Goal: Complete application form

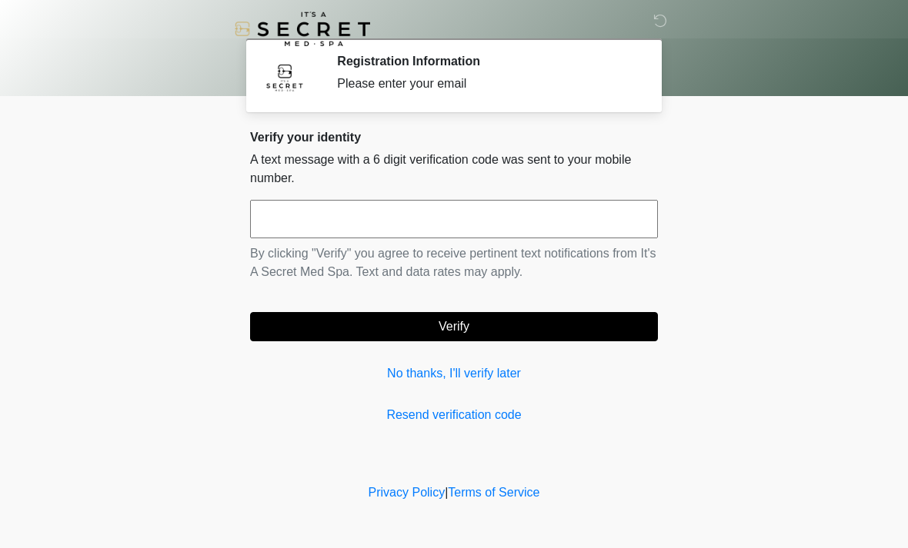
click at [489, 382] on link "No thanks, I'll verify later" at bounding box center [454, 374] width 408 height 18
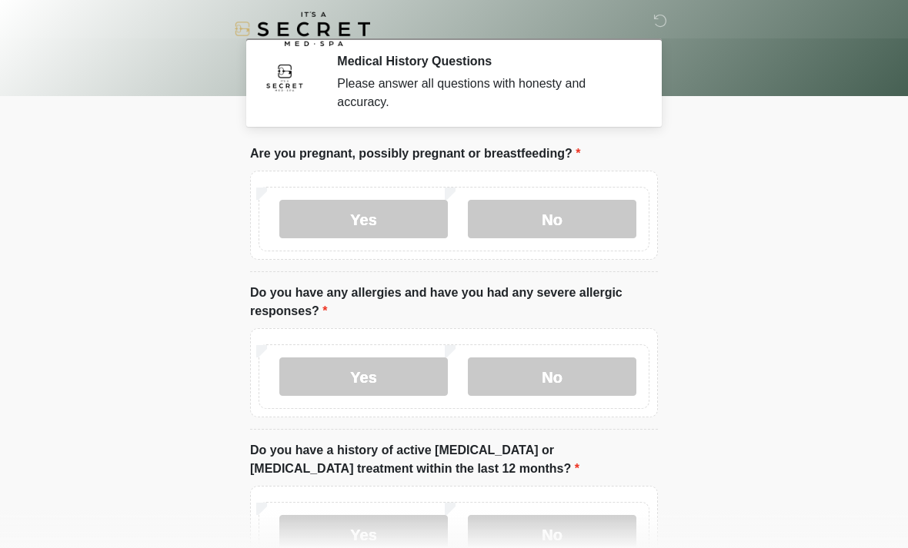
click at [595, 226] on label "No" at bounding box center [552, 219] width 168 height 38
click at [595, 386] on label "No" at bounding box center [552, 377] width 168 height 38
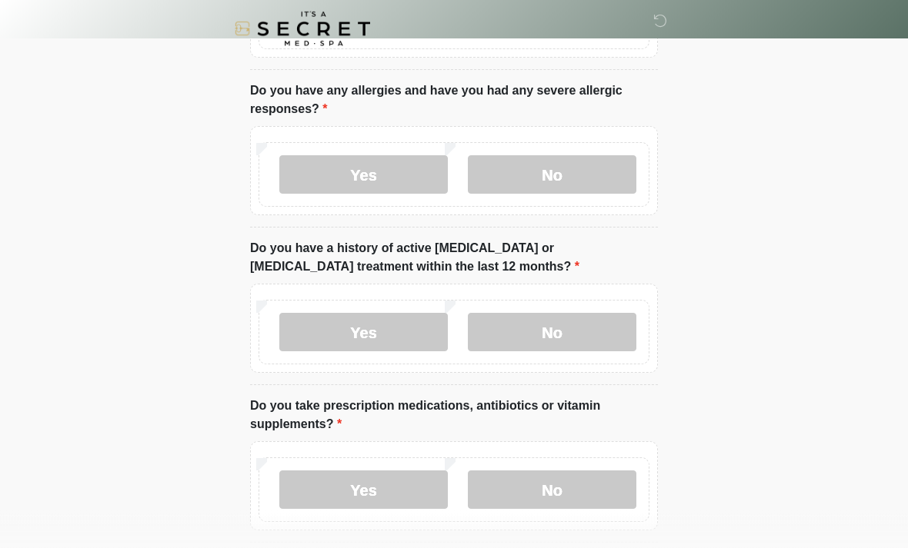
scroll to position [220, 0]
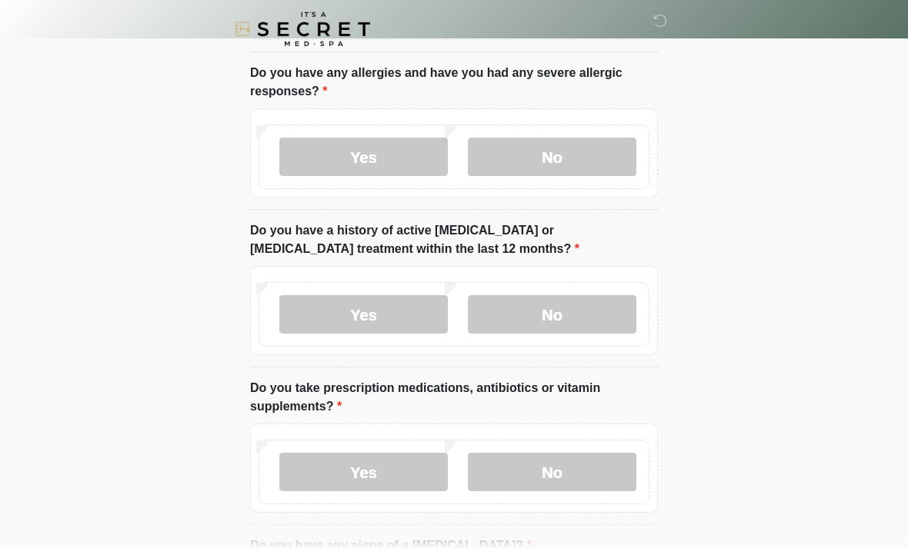
click at [593, 296] on label "No" at bounding box center [552, 314] width 168 height 38
click at [573, 463] on label "No" at bounding box center [552, 472] width 168 height 38
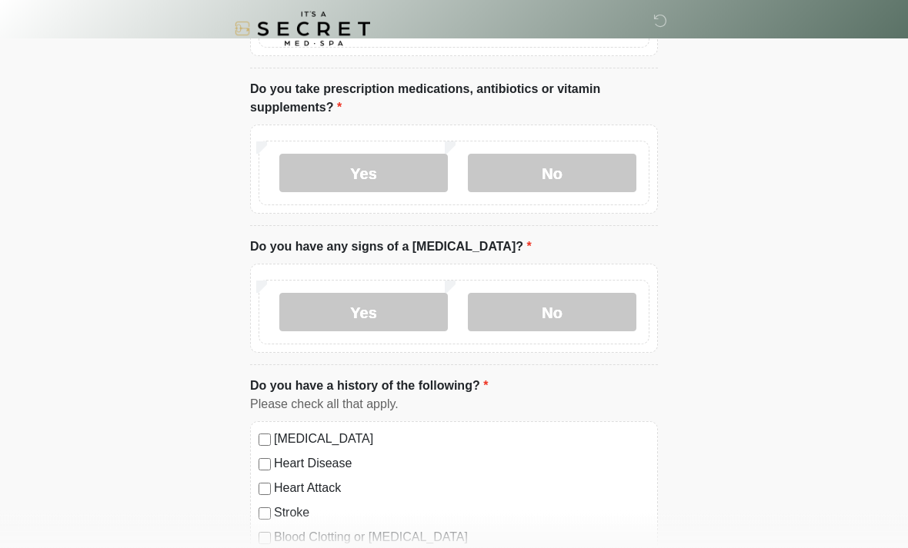
scroll to position [521, 0]
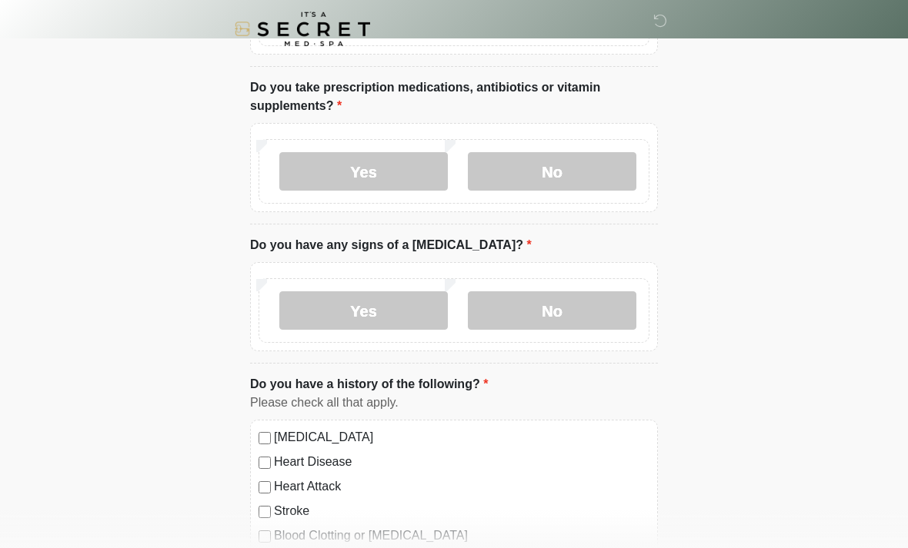
click at [385, 185] on label "Yes" at bounding box center [363, 171] width 168 height 38
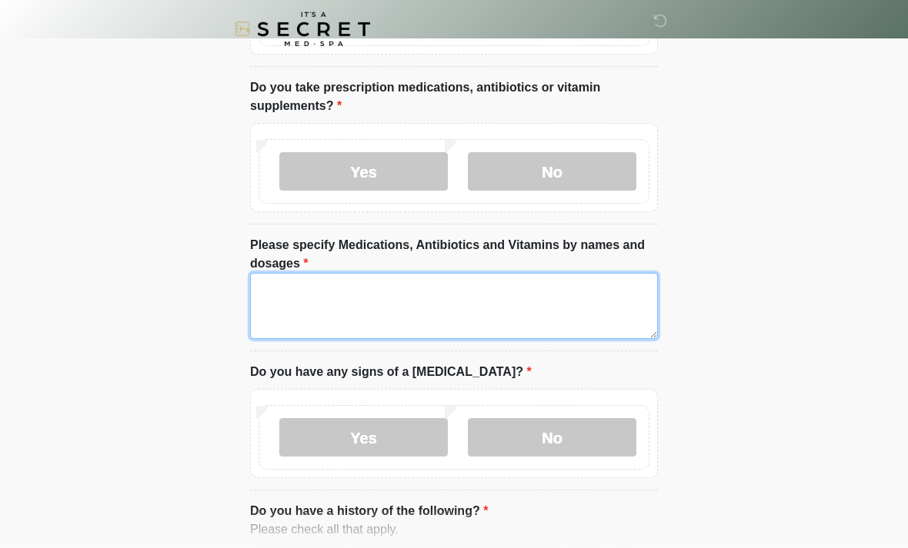
click at [488, 305] on textarea "Please specify Medications, Antibiotics and Vitamins by names and dosages" at bounding box center [454, 306] width 408 height 66
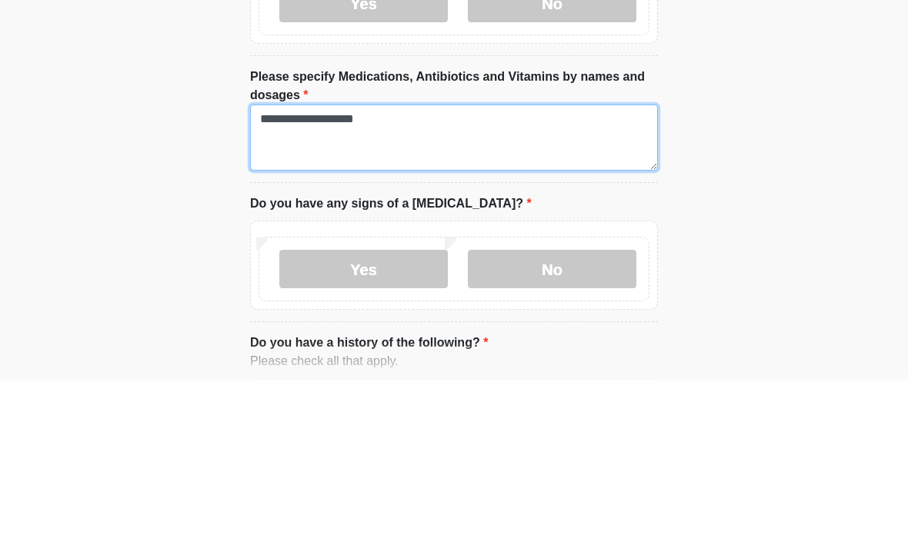
type textarea "**********"
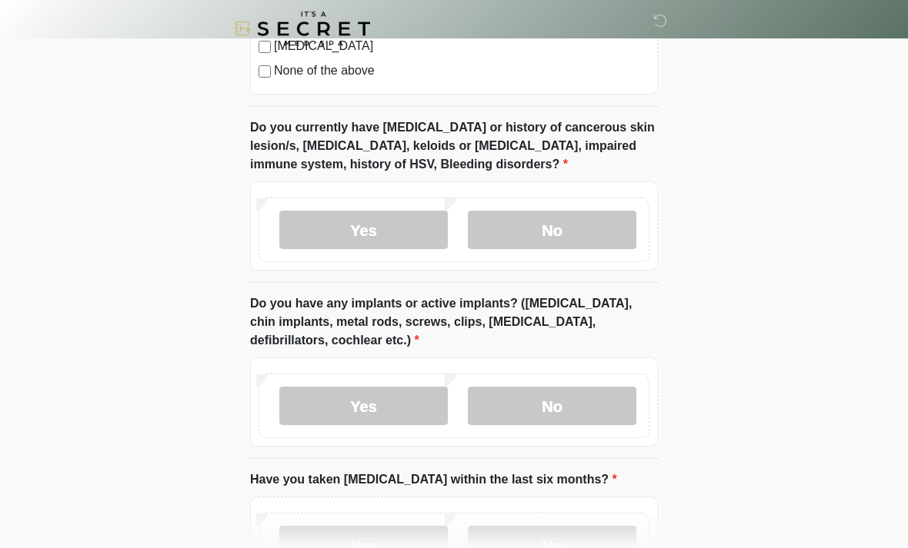
click at [604, 233] on label "No" at bounding box center [552, 231] width 168 height 38
click at [588, 411] on label "No" at bounding box center [552, 406] width 168 height 38
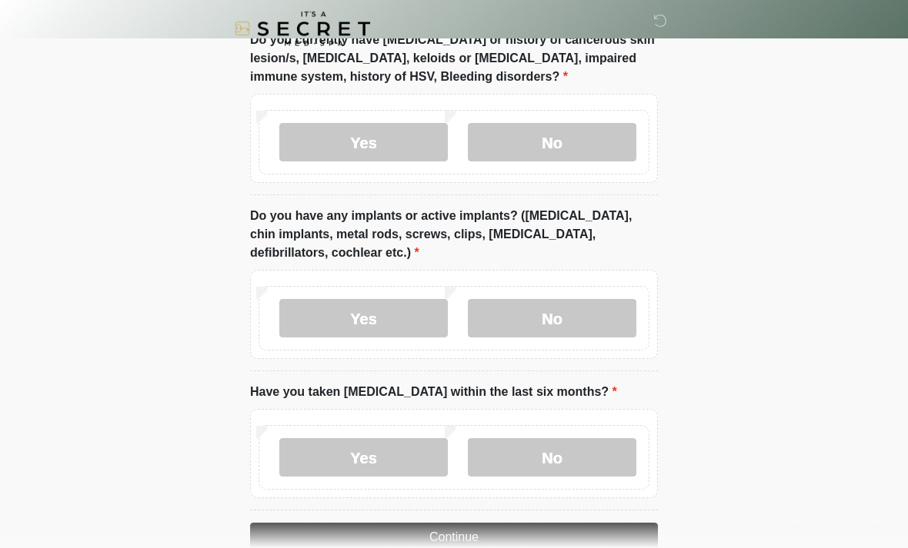
scroll to position [1407, 0]
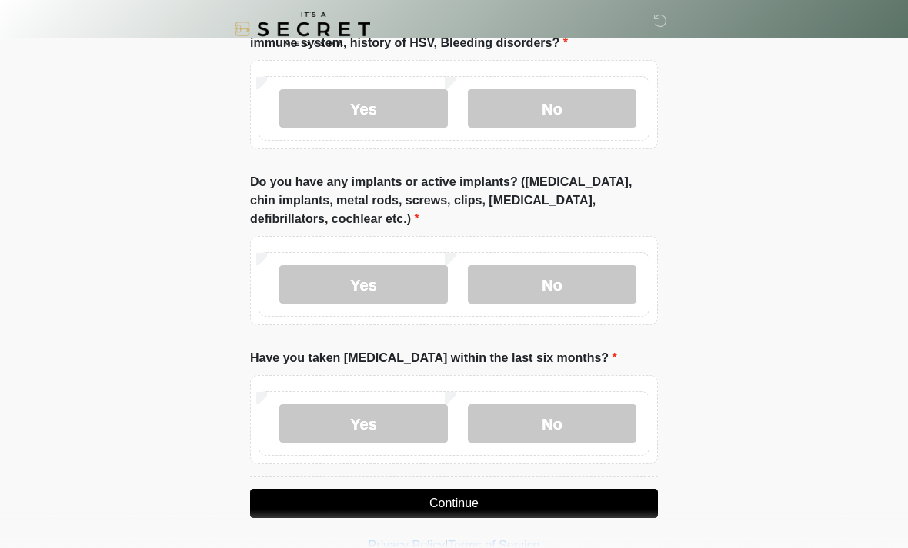
click at [598, 415] on label "No" at bounding box center [552, 424] width 168 height 38
click at [505, 511] on button "Continue" at bounding box center [454, 503] width 408 height 29
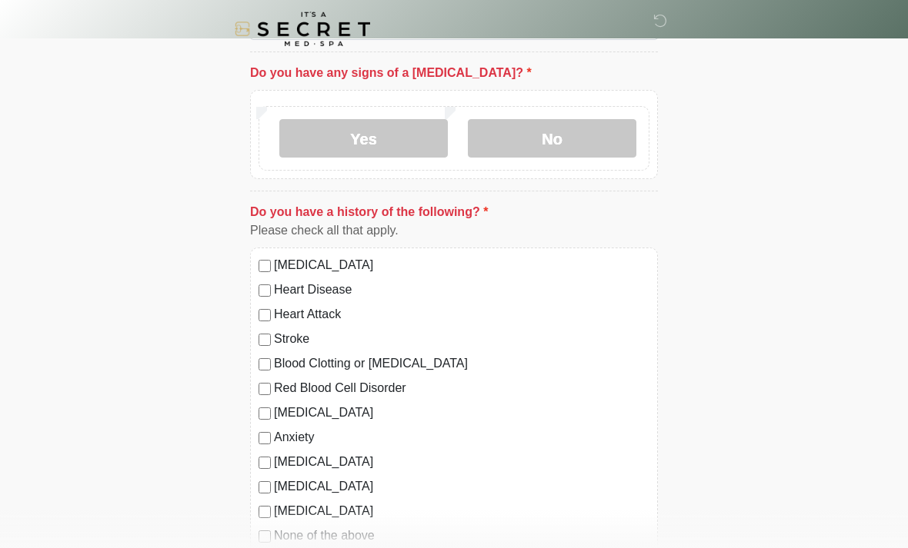
click at [604, 125] on label "No" at bounding box center [552, 138] width 168 height 38
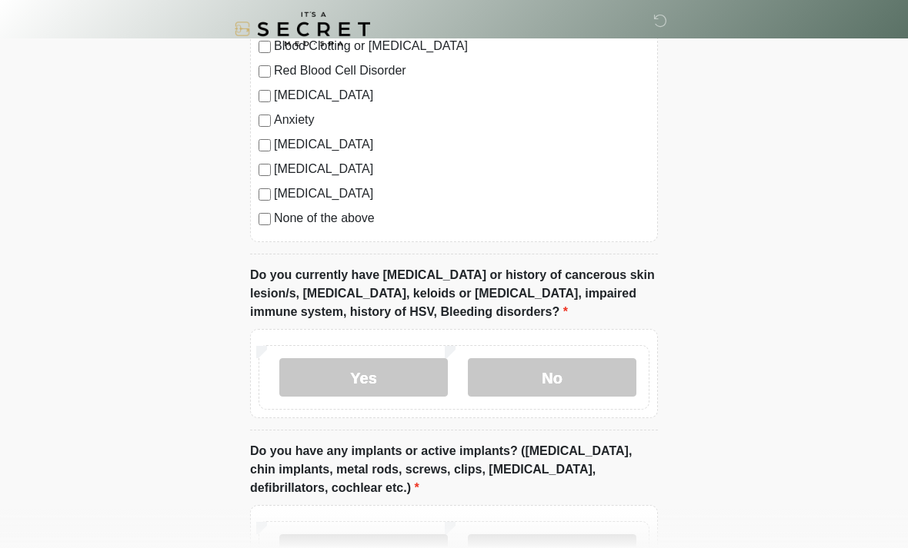
click at [570, 374] on label "No" at bounding box center [552, 377] width 168 height 38
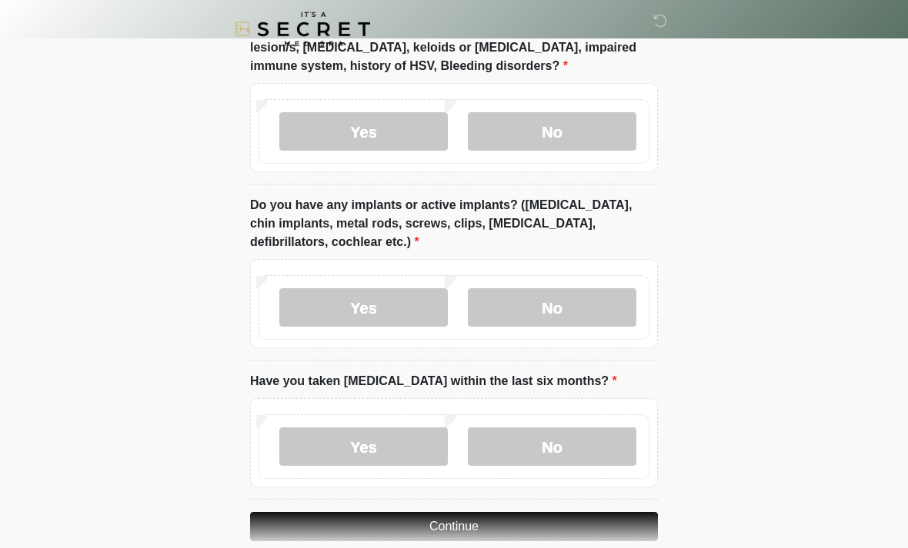
scroll to position [1407, 0]
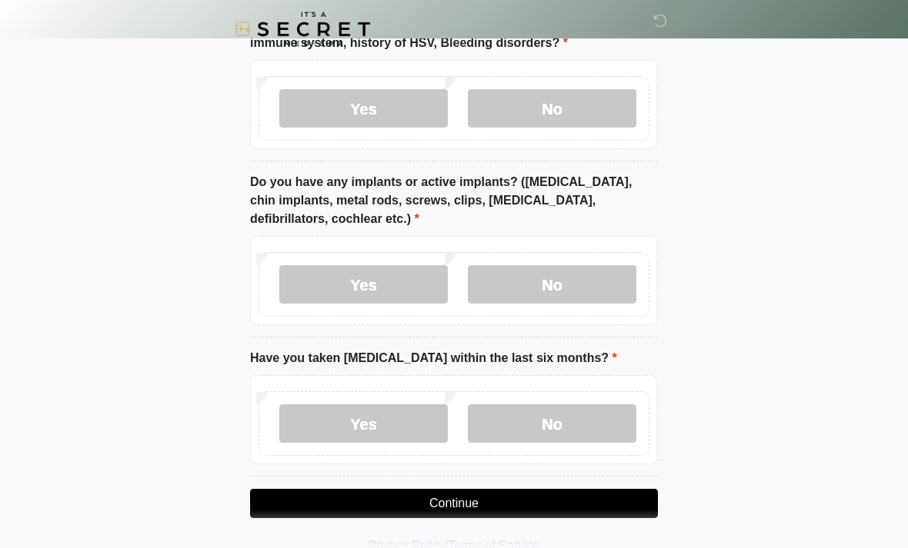
click at [537, 490] on button "Continue" at bounding box center [454, 503] width 408 height 29
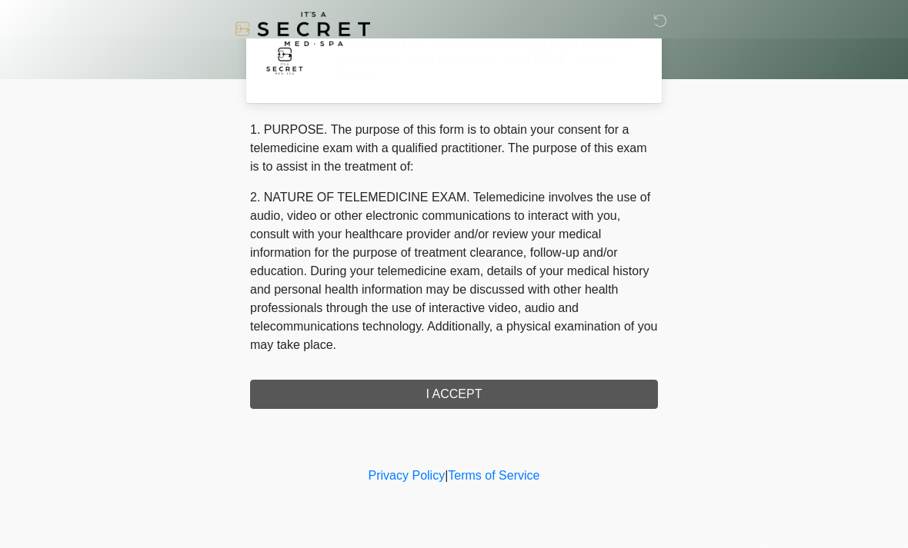
scroll to position [0, 0]
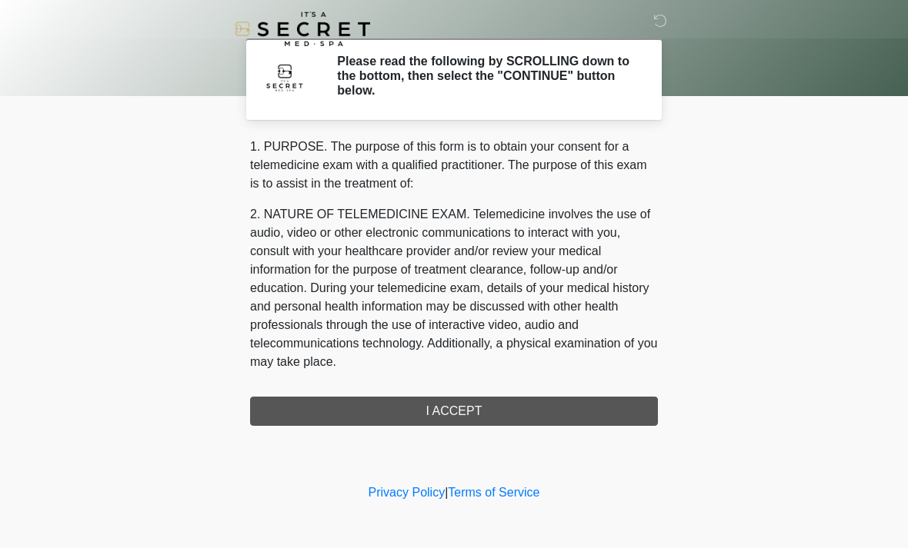
click at [583, 406] on div "1. PURPOSE. The purpose of this form is to obtain your consent for a telemedici…" at bounding box center [454, 282] width 408 height 288
click at [562, 399] on div "1. PURPOSE. The purpose of this form is to obtain your consent for a telemedici…" at bounding box center [454, 282] width 408 height 288
click at [461, 411] on div "1. PURPOSE. The purpose of this form is to obtain your consent for a telemedici…" at bounding box center [454, 282] width 408 height 288
click at [475, 402] on div "1. PURPOSE. The purpose of this form is to obtain your consent for a telemedici…" at bounding box center [454, 282] width 408 height 288
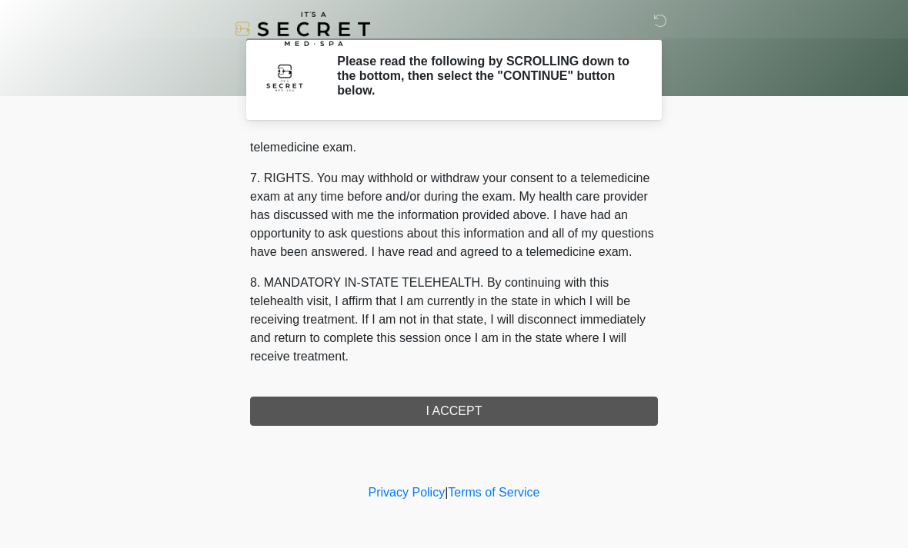
click at [445, 405] on button "I ACCEPT" at bounding box center [454, 411] width 408 height 29
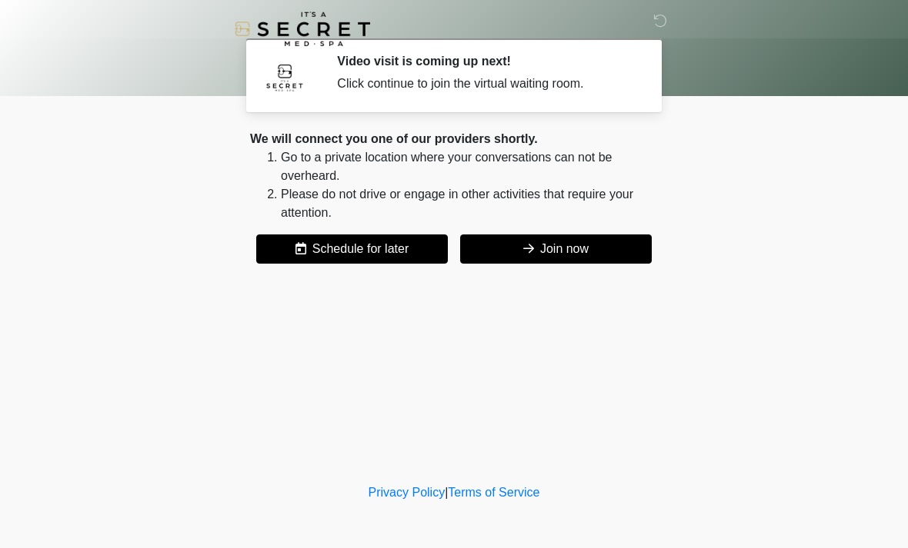
click at [577, 249] on button "Join now" at bounding box center [556, 249] width 192 height 29
